Goal: Check status

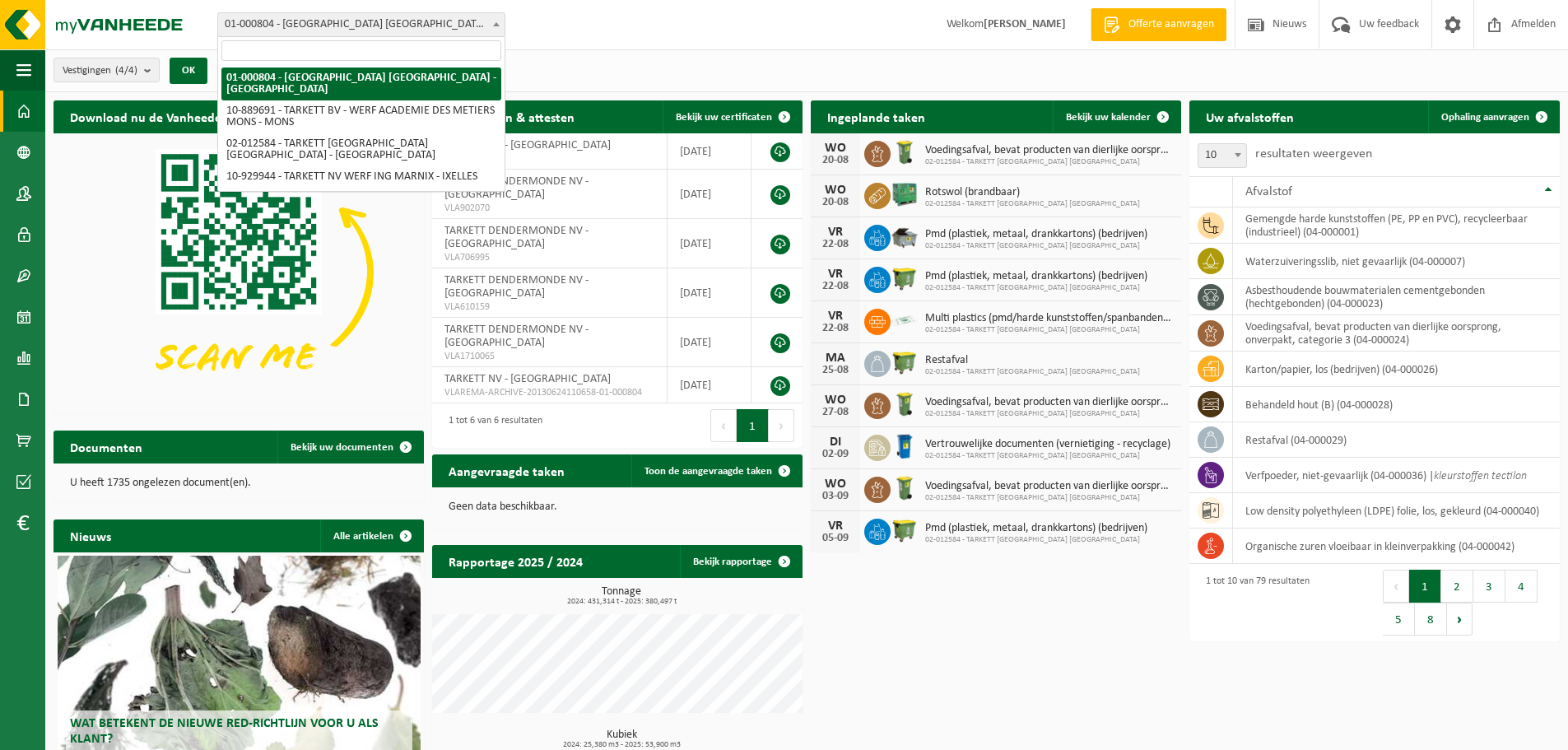
click at [496, 24] on b at bounding box center [496, 24] width 7 height 4
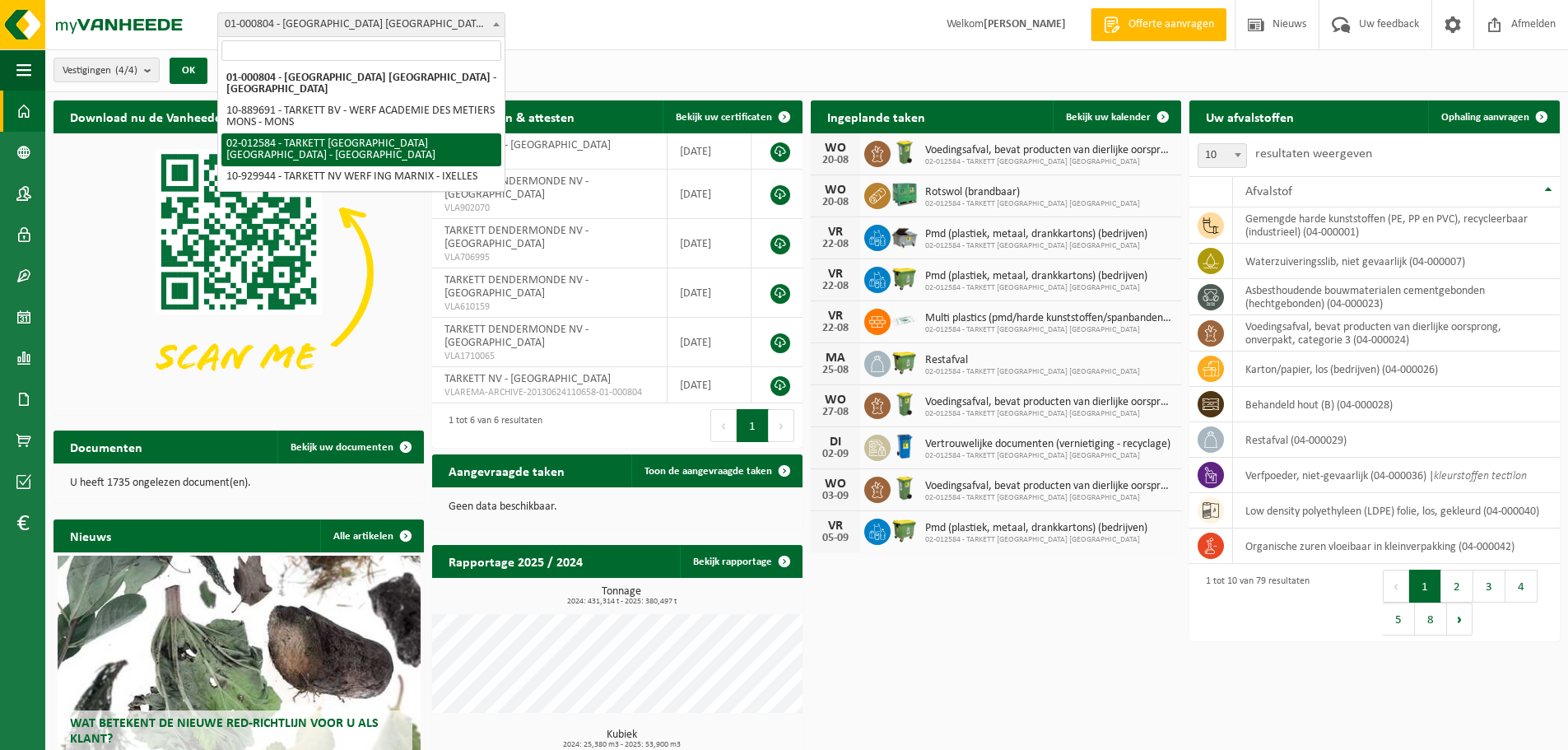
select select "2436"
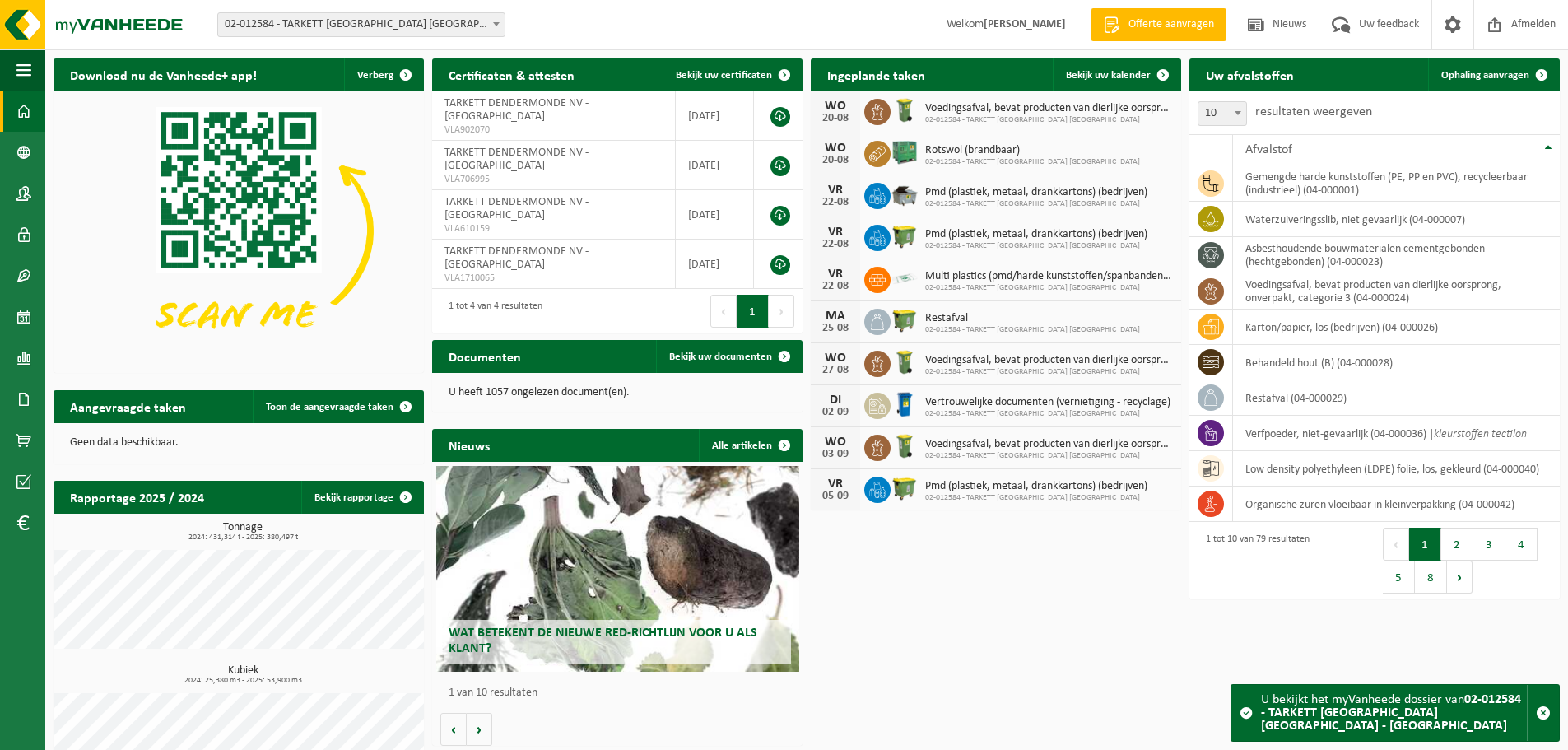
click at [949, 404] on span "Vertrouwelijke documenten (vernietiging - recyclage)" at bounding box center [1047, 403] width 245 height 13
click at [1056, 399] on span "Vertrouwelijke documenten (vernietiging - recyclage)" at bounding box center [1047, 403] width 245 height 13
click at [1118, 78] on span "Bekijk uw kalender" at bounding box center [1108, 75] width 85 height 11
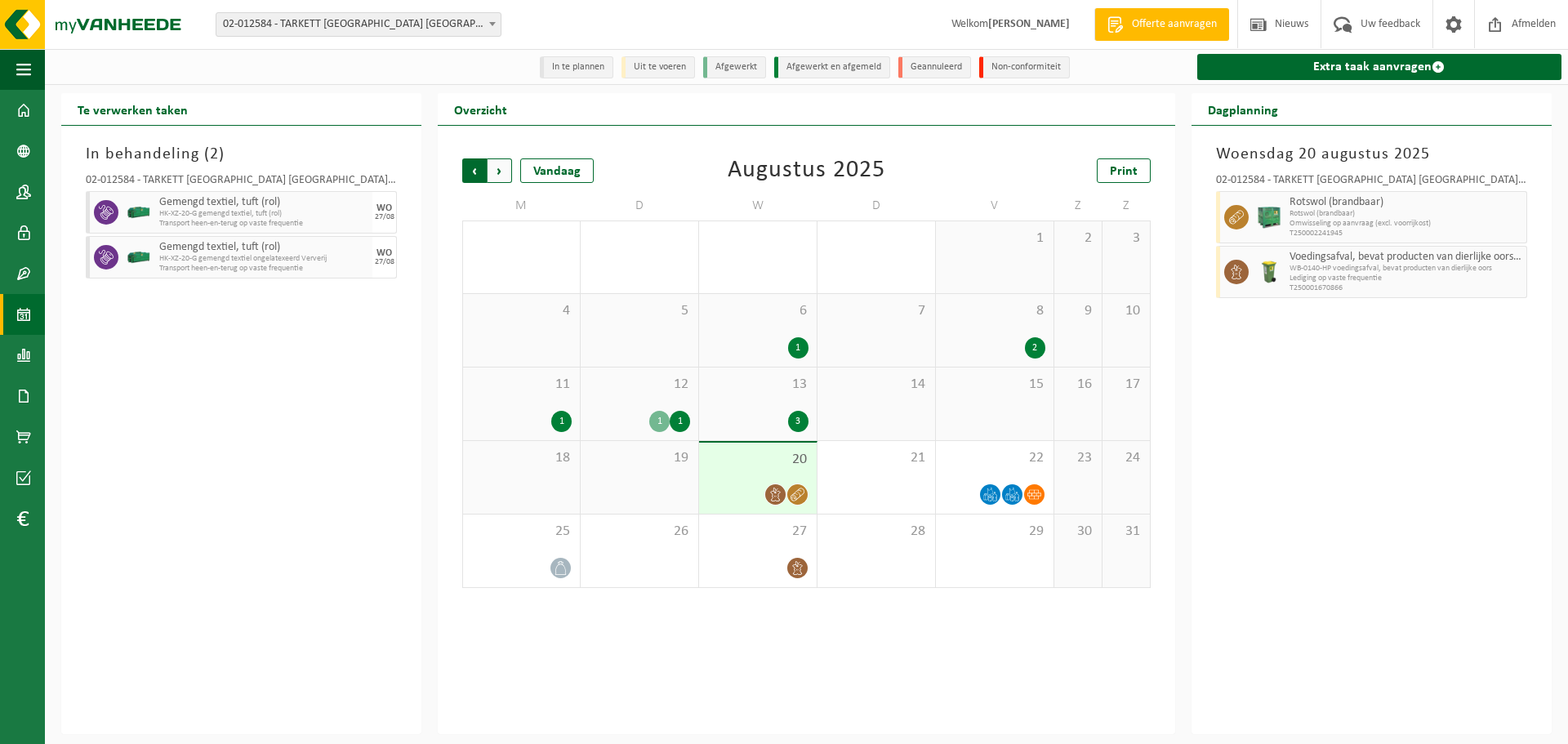
click at [496, 169] on span "Volgende" at bounding box center [499, 170] width 25 height 25
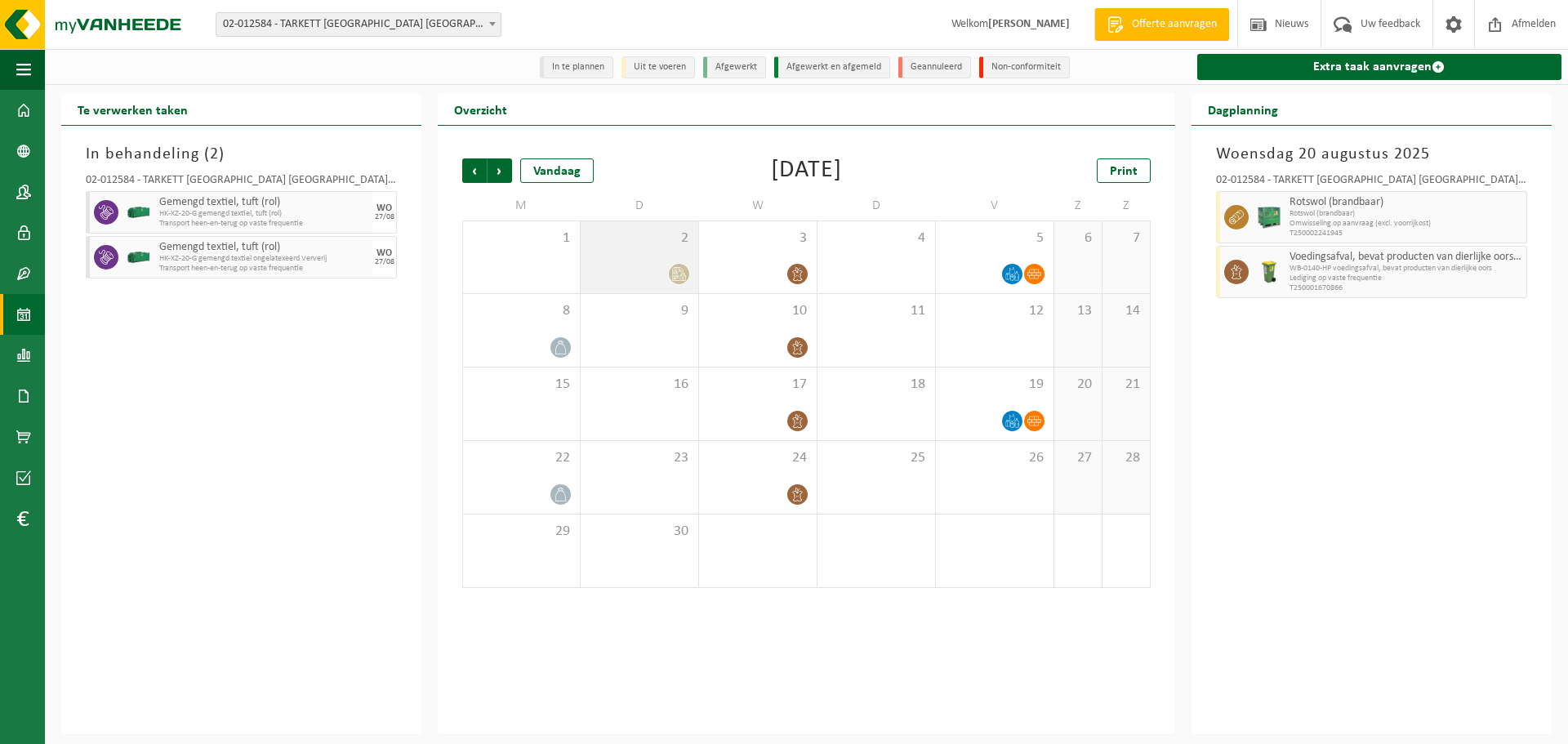
click at [672, 273] on icon at bounding box center [679, 273] width 14 height 14
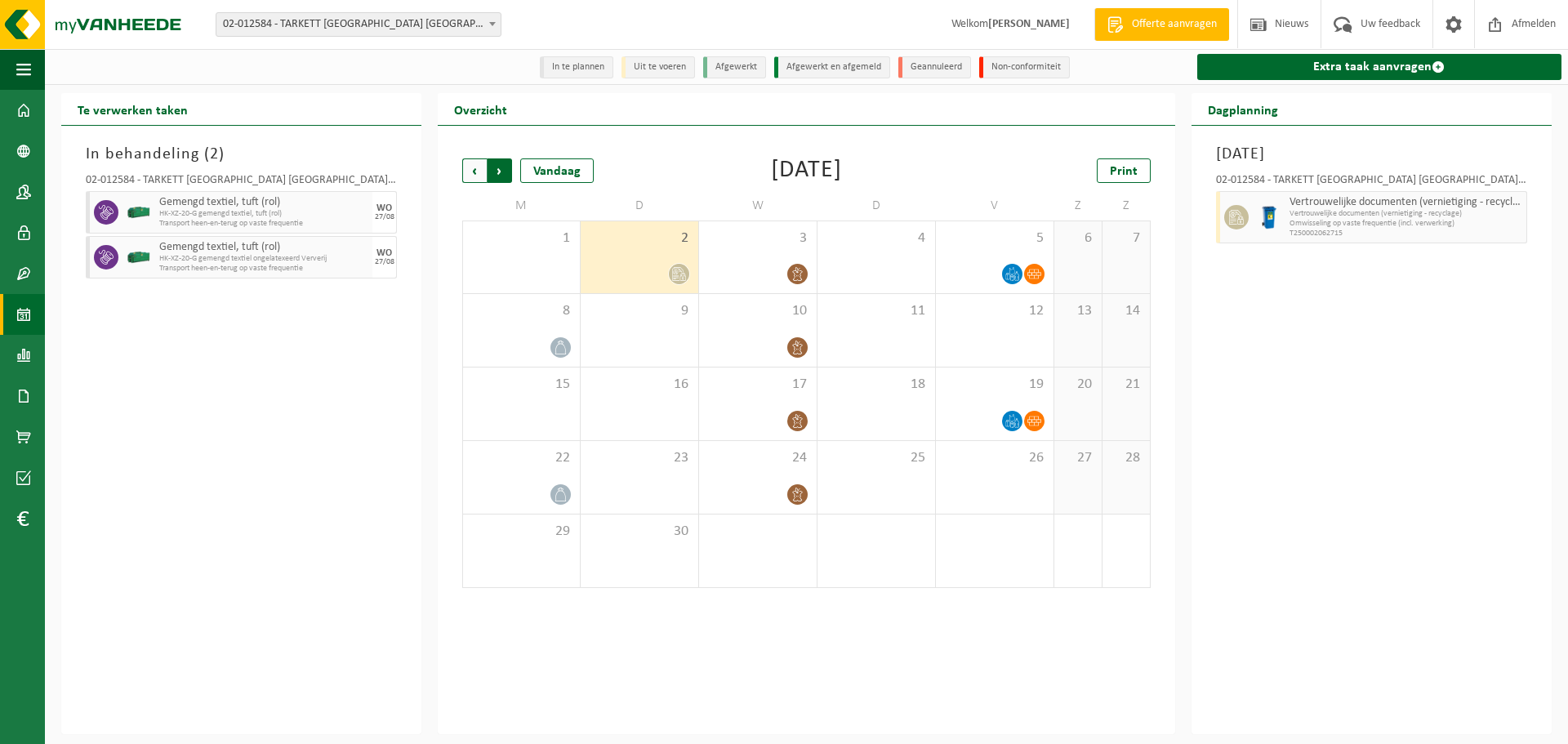
click at [468, 172] on span "Vorige" at bounding box center [474, 170] width 25 height 25
